Goal: Transaction & Acquisition: Purchase product/service

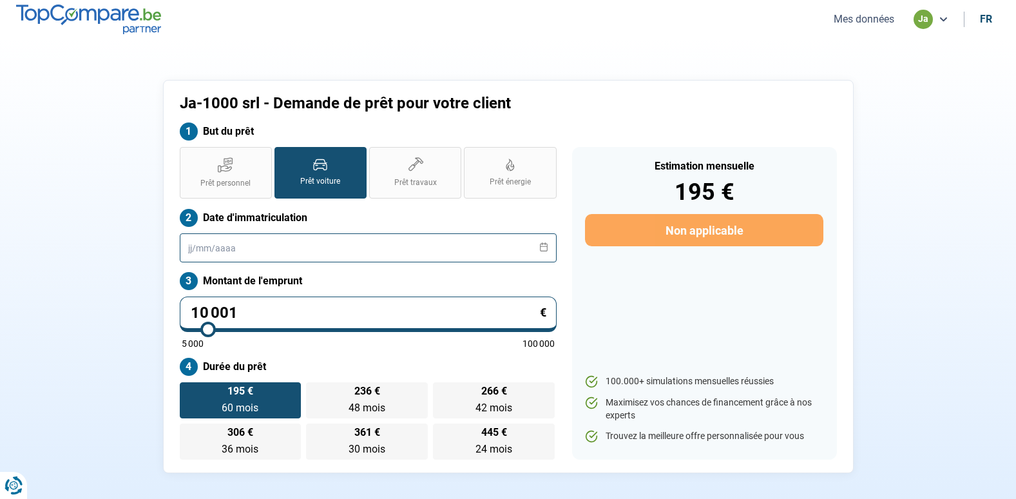
click at [253, 254] on input "text" at bounding box center [368, 247] width 377 height 29
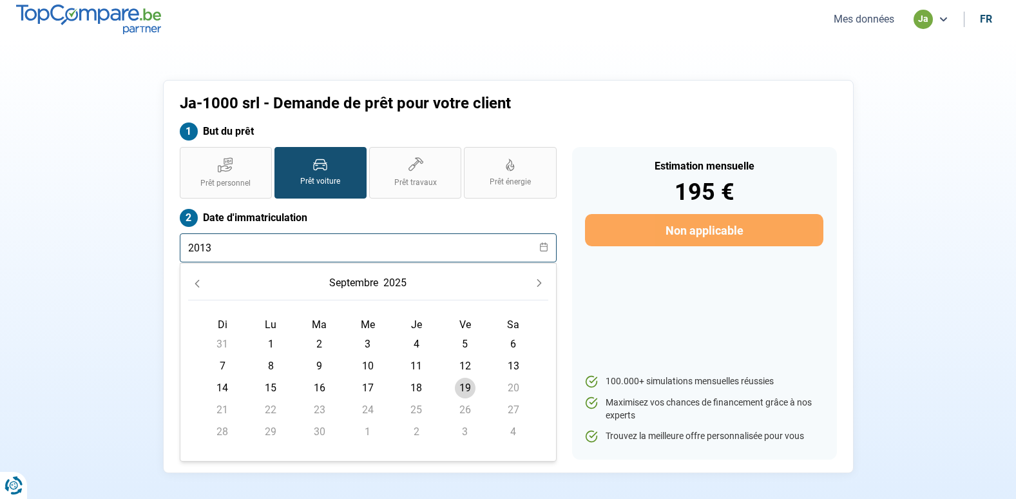
click at [189, 244] on input "2013" at bounding box center [368, 247] width 377 height 29
type input "01012013"
click at [575, 294] on div "Estimation mensuelle 195 € Non applicable 100.000+ simulations mensuelles réuss…" at bounding box center [704, 303] width 265 height 312
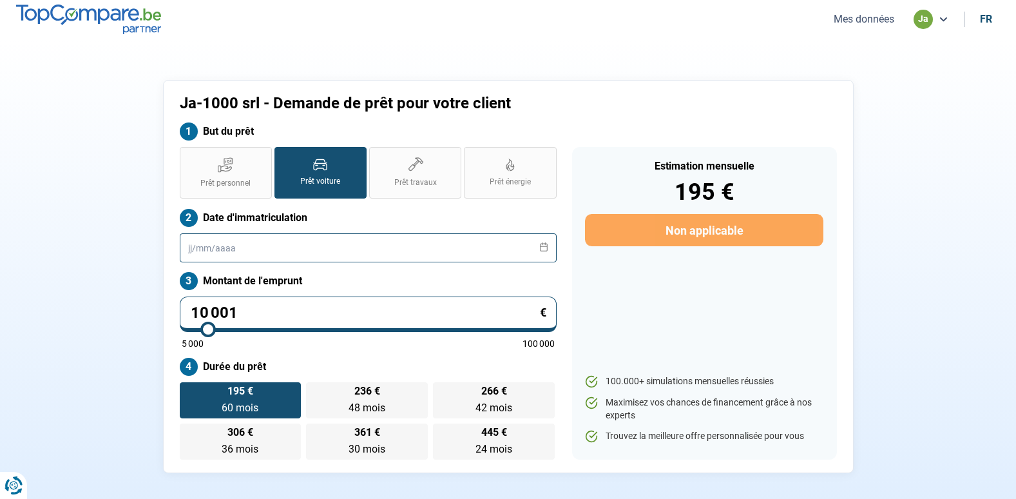
click at [195, 252] on input "text" at bounding box center [368, 247] width 377 height 29
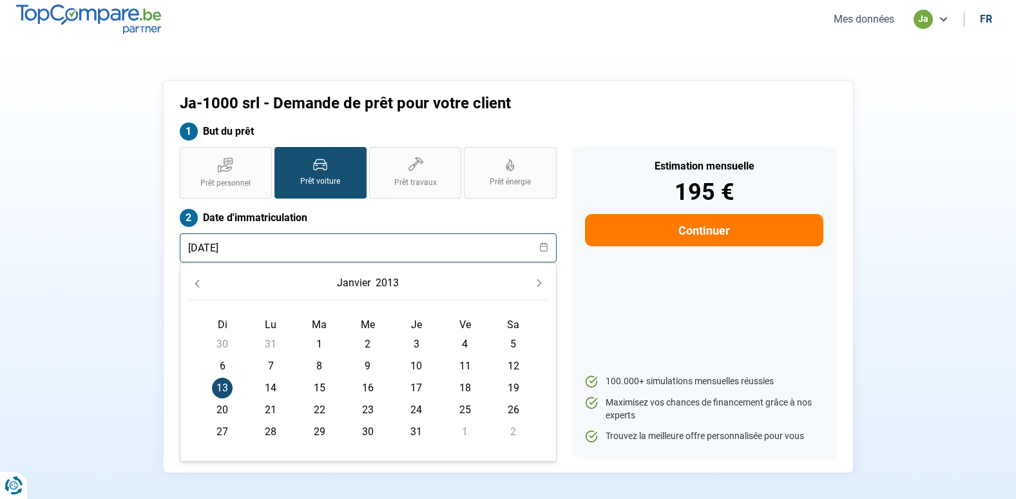
type input "[DATE]"
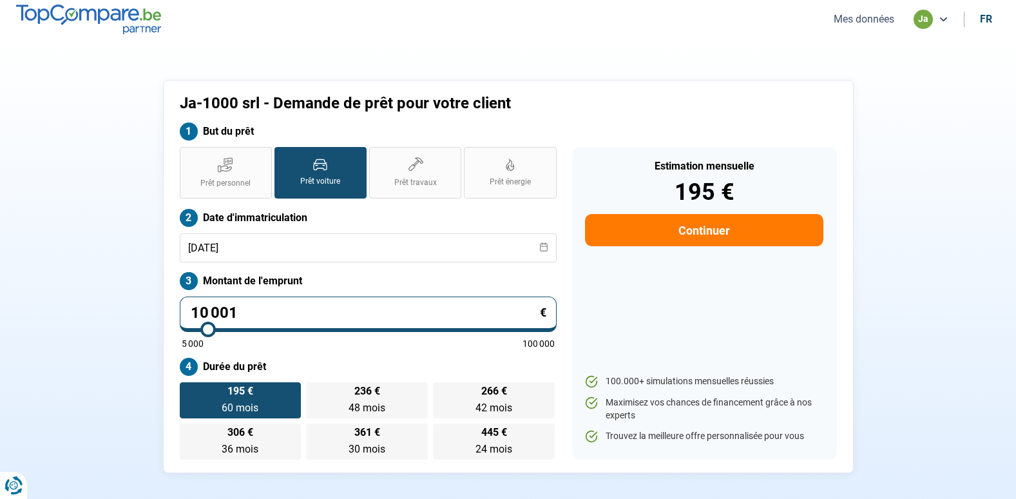
click at [631, 242] on button "Continuer" at bounding box center [704, 230] width 238 height 32
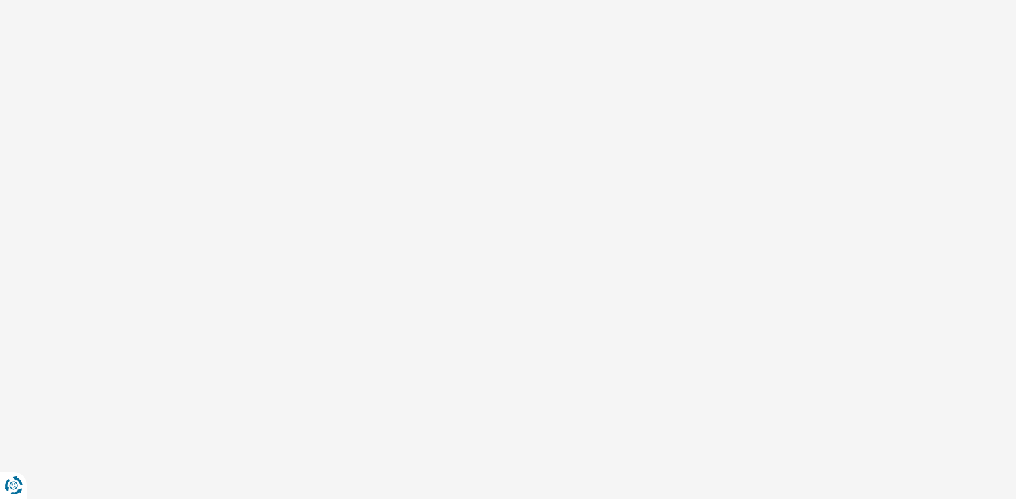
select select "32"
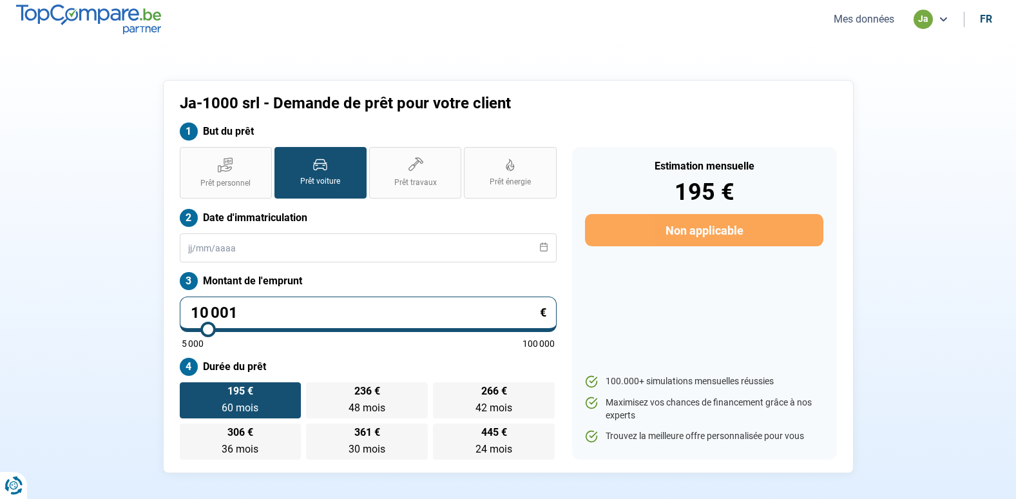
click at [260, 306] on input "10 001" at bounding box center [368, 313] width 377 height 35
type input "7"
type input "5000"
type input "79"
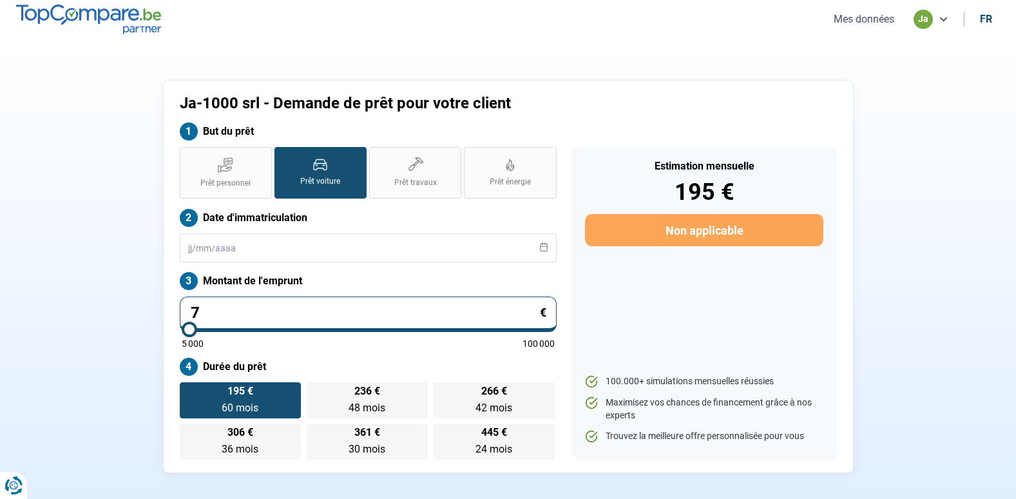
type input "5000"
type input "799"
type input "5000"
type input "7 999"
type input "8000"
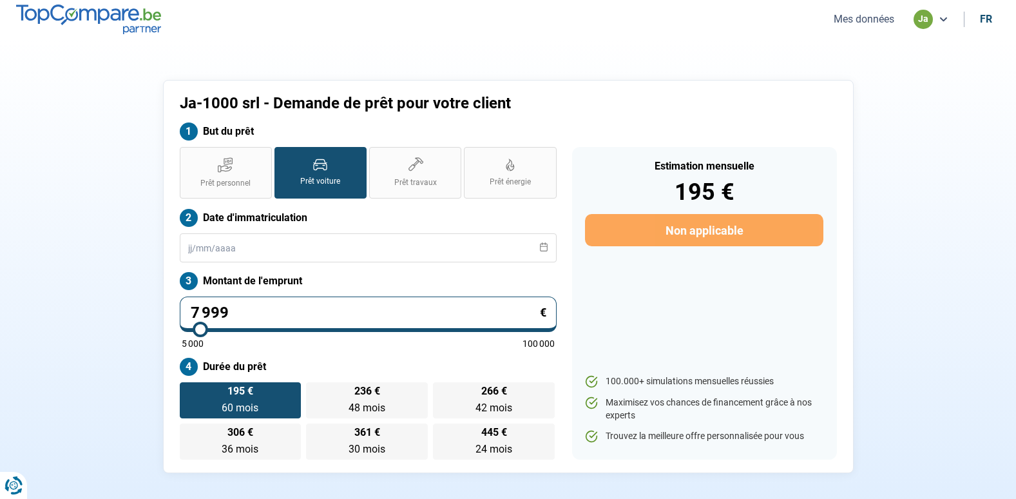
type input "7 999"
type input "8000"
radio input "true"
click at [619, 299] on div "Estimation mensuelle 189 € Non applicable 100.000+ simulations mensuelles réuss…" at bounding box center [704, 303] width 265 height 312
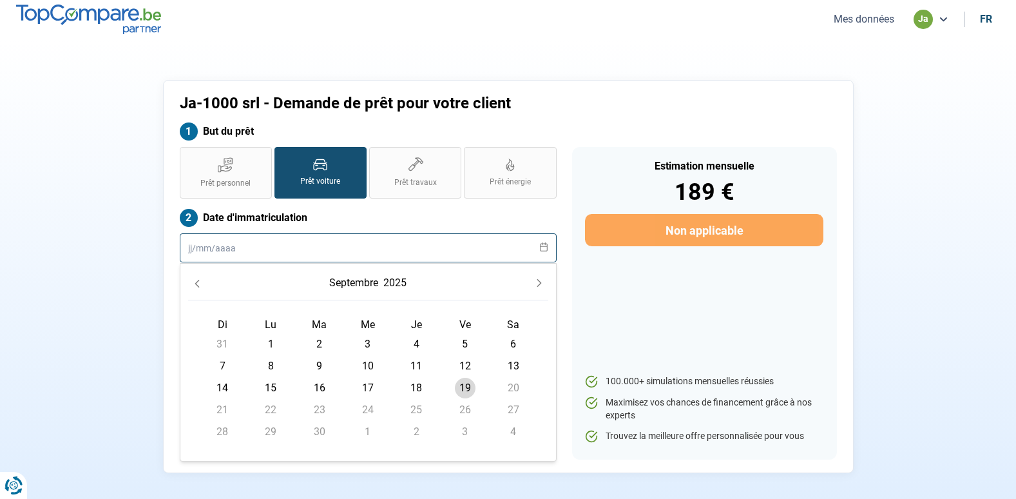
click at [197, 251] on input "text" at bounding box center [368, 247] width 377 height 29
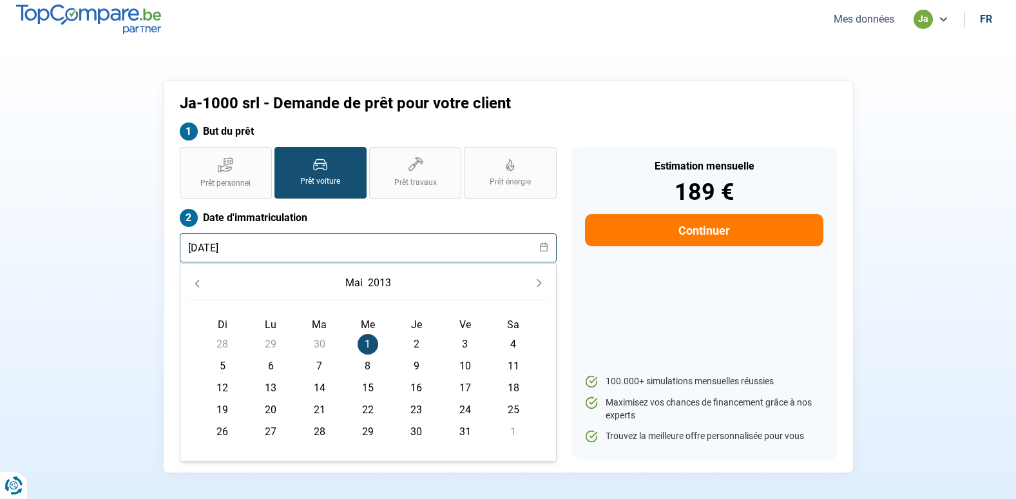
type input "[DATE]"
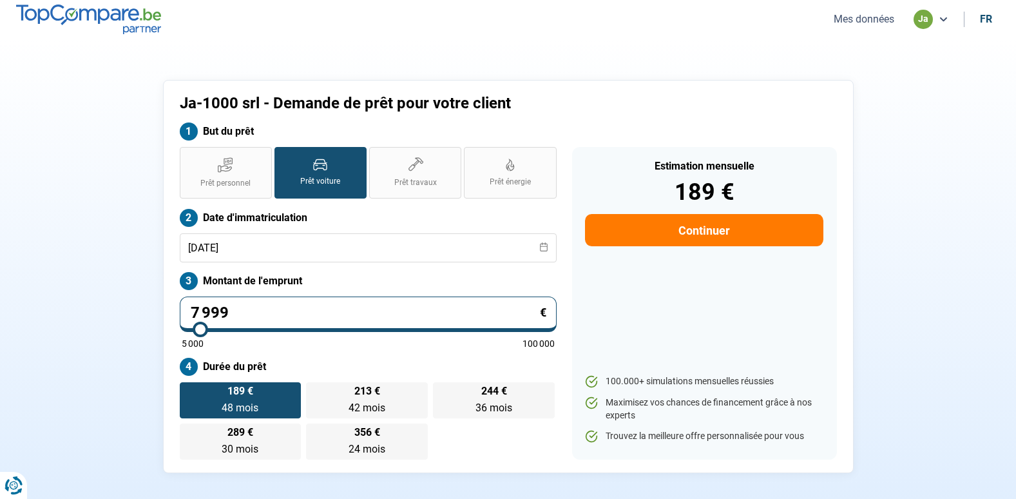
click at [632, 303] on div "Estimation mensuelle 189 € Continuer 100.000+ simulations mensuelles réussies M…" at bounding box center [704, 303] width 265 height 312
click at [667, 233] on button "Continuer" at bounding box center [704, 230] width 238 height 32
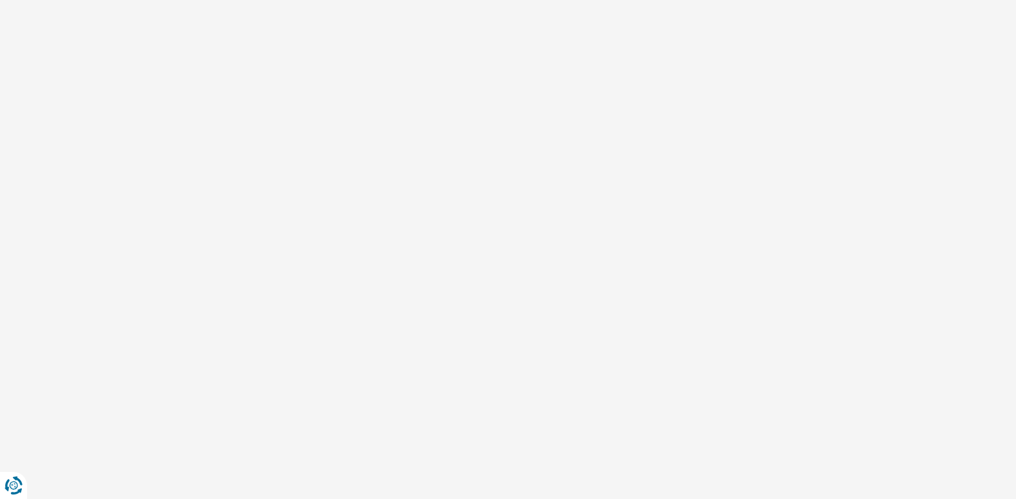
select select "32"
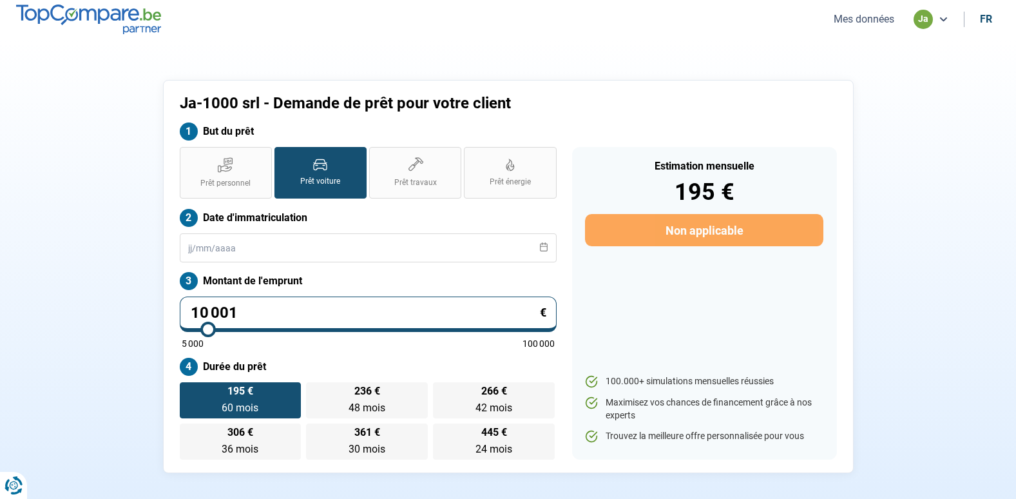
click at [260, 314] on input "10 001" at bounding box center [368, 313] width 377 height 35
type input "0"
type input "5000"
type input "5 000"
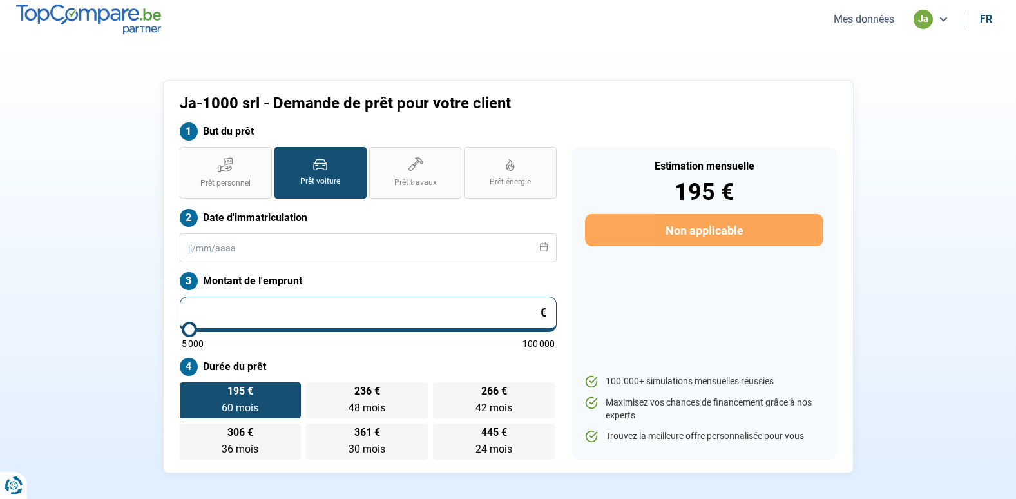
type input "5000"
radio input "true"
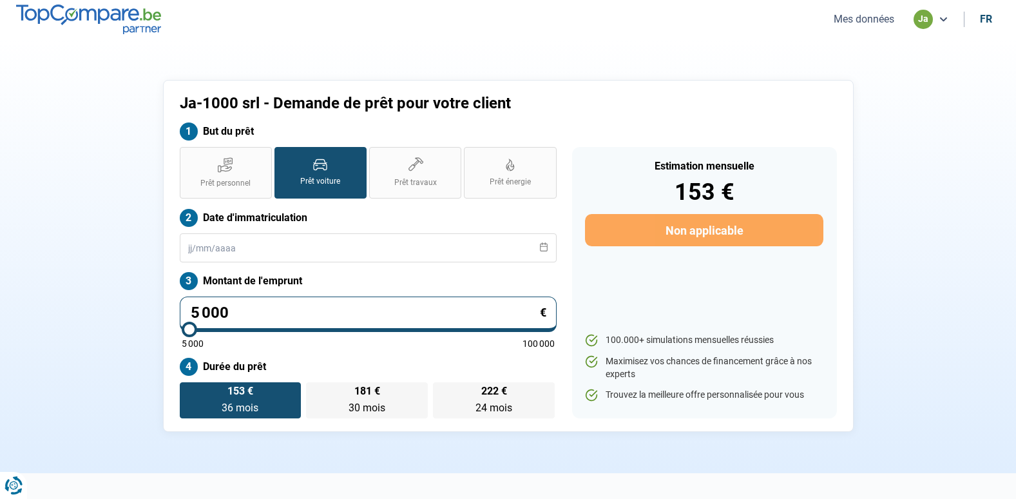
type input "5 000"
